Goal: Task Accomplishment & Management: Use online tool/utility

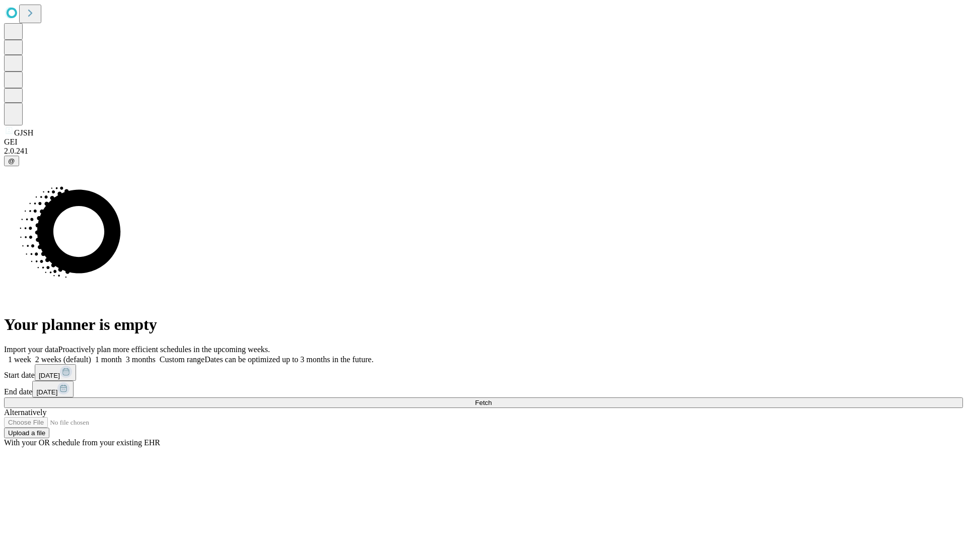
click at [491, 399] on span "Fetch" at bounding box center [483, 403] width 17 height 8
